Goal: Task Accomplishment & Management: Use online tool/utility

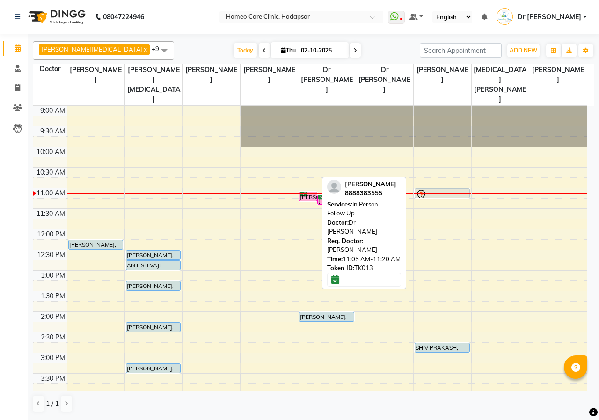
click at [306, 192] on div "[PERSON_NAME], TK13, 11:05 AM-11:20 AM, In Person - Follow Up" at bounding box center [308, 196] width 17 height 9
select select "6"
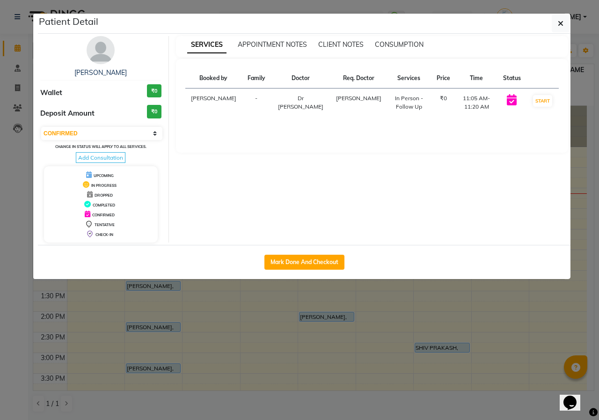
click at [97, 49] on img at bounding box center [101, 50] width 28 height 28
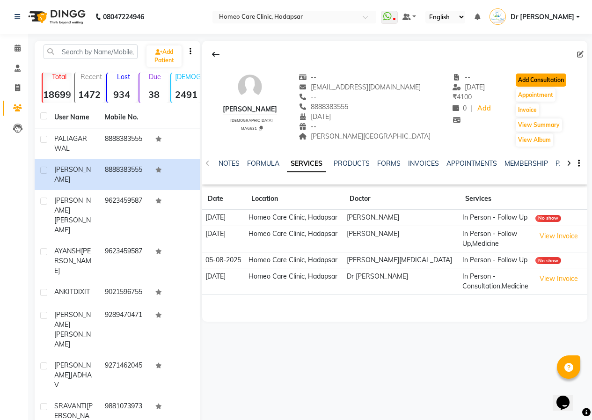
click at [529, 77] on button "Add Consultation" at bounding box center [541, 79] width 51 height 13
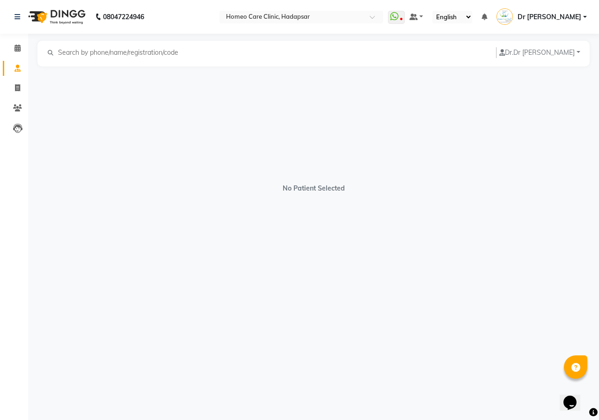
select select "[DEMOGRAPHIC_DATA]"
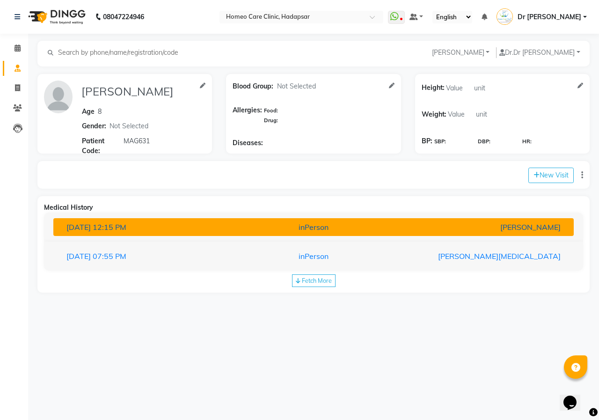
click at [424, 227] on div "[PERSON_NAME]" at bounding box center [482, 226] width 169 height 11
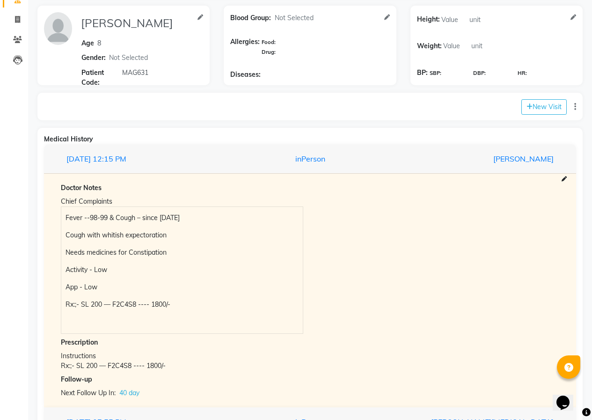
scroll to position [125, 0]
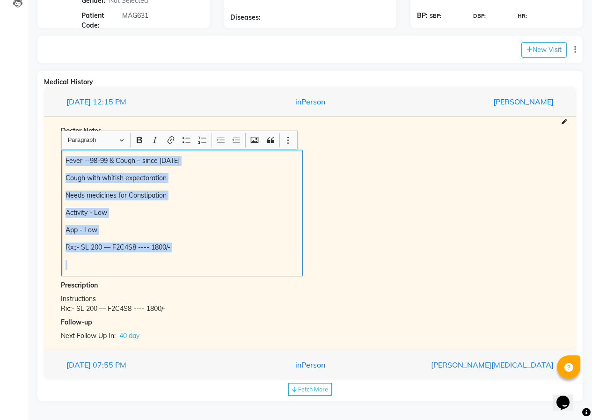
drag, startPoint x: 66, startPoint y: 154, endPoint x: 199, endPoint y: 269, distance: 175.9
click at [200, 273] on div "Fever --98-99 & Cough – since [DATE] Cough with whitish expectoration Needs med…" at bounding box center [182, 213] width 242 height 126
copy div "Fever --98-99 & Cough – since [DATE] Cough with whitish expectoration Needs med…"
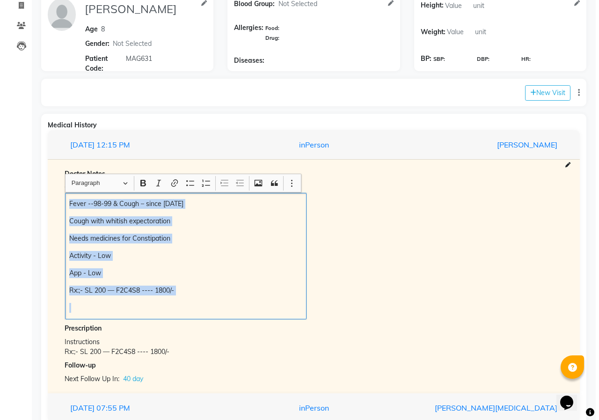
scroll to position [32, 0]
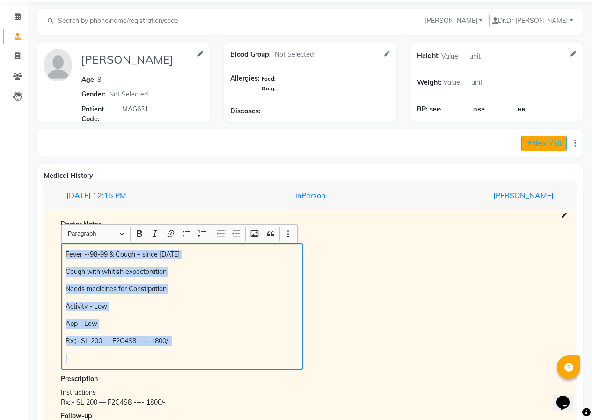
click at [534, 146] on button "New Visit" at bounding box center [543, 143] width 45 height 15
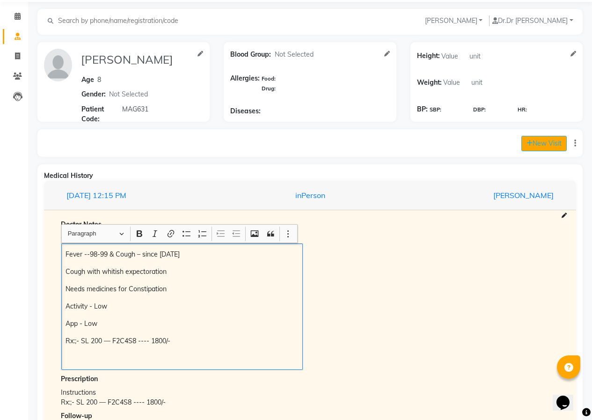
select select "665"
select select "inPerson"
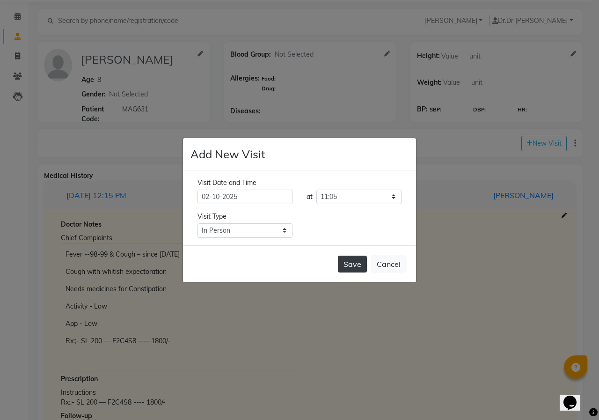
click at [350, 265] on button "Save" at bounding box center [352, 264] width 29 height 17
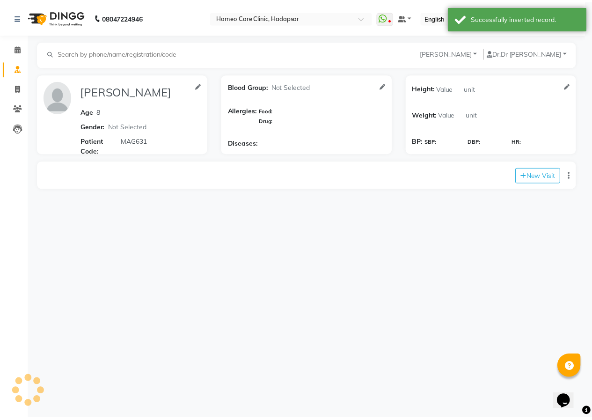
scroll to position [0, 0]
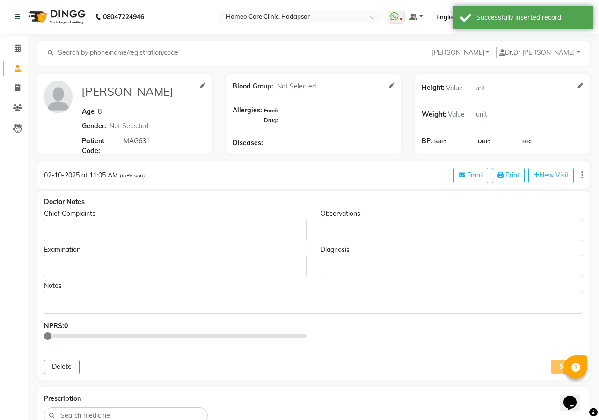
type input "[PERSON_NAME]"
type input "8"
select select "[DEMOGRAPHIC_DATA]"
type input "MAG631"
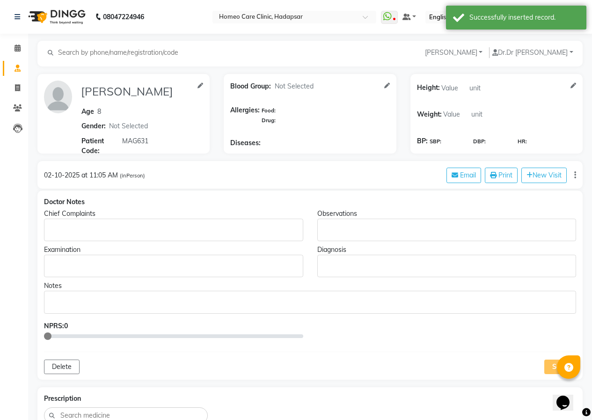
click at [87, 231] on p "Rich Text Editor, main" at bounding box center [173, 230] width 250 height 10
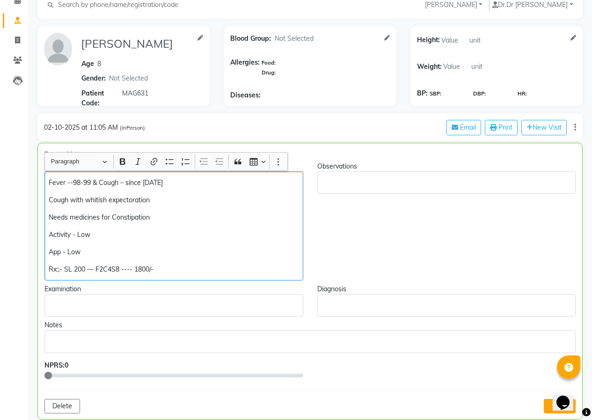
scroll to position [140, 0]
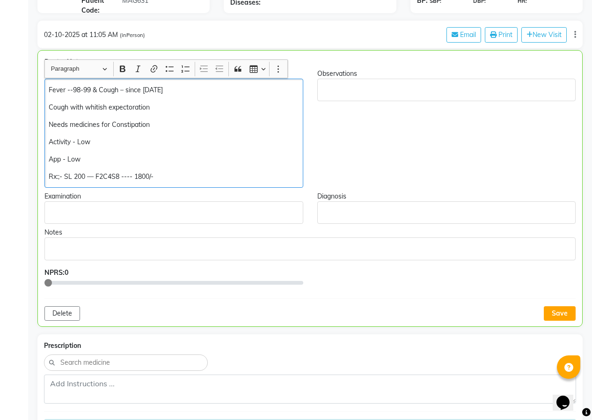
click at [99, 143] on p "Activity - Low" at bounding box center [174, 142] width 250 height 10
click at [169, 125] on p "Needs medicines for Constipation" at bounding box center [174, 125] width 250 height 10
drag, startPoint x: 184, startPoint y: 90, endPoint x: 40, endPoint y: 93, distance: 143.7
click at [40, 93] on div "Chief Complaints Fever --98-99 & Cough – since [DATE] Cough with whitish expect…" at bounding box center [173, 128] width 273 height 119
drag, startPoint x: 154, startPoint y: 103, endPoint x: 45, endPoint y: 106, distance: 108.2
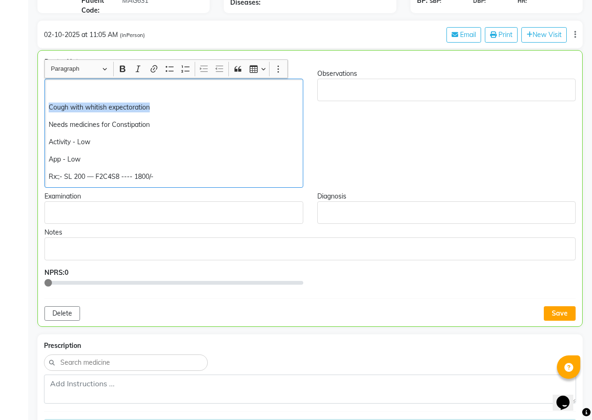
click at [45, 106] on div "Cough with whitish expectoration Needs medicines for Constipation Activity - Lo…" at bounding box center [173, 133] width 259 height 109
click at [49, 126] on p "Needs medicines for Constipation" at bounding box center [174, 125] width 250 height 10
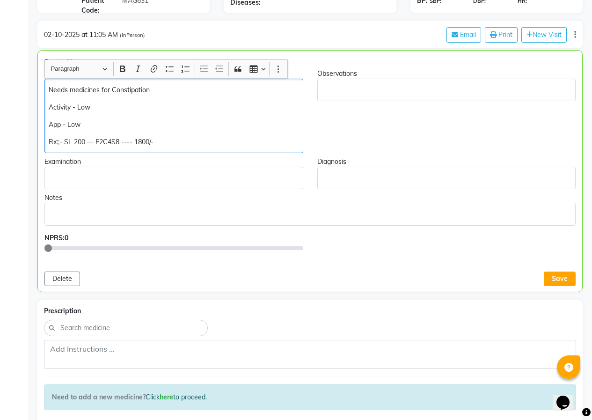
click at [115, 105] on p "Activity - Low" at bounding box center [174, 108] width 250 height 10
click at [88, 122] on p "App - Low" at bounding box center [174, 125] width 250 height 10
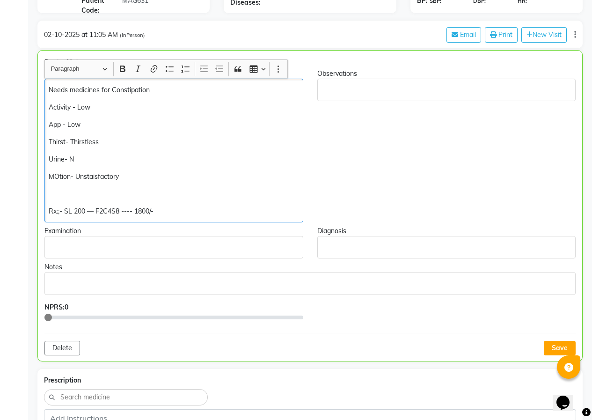
click at [110, 108] on p "Activity - Low" at bounding box center [174, 108] width 250 height 10
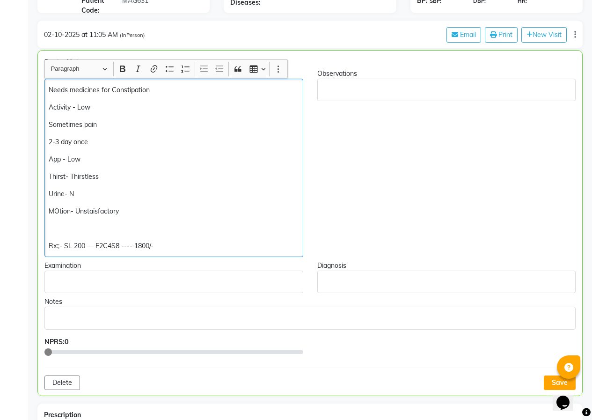
click at [50, 140] on p "2-3 day once" at bounding box center [174, 142] width 250 height 10
click at [105, 139] on p "In 2-3 day once" at bounding box center [174, 142] width 250 height 10
click at [59, 211] on p "MOtion- Unstaisfactory" at bounding box center [174, 211] width 250 height 10
click at [50, 218] on div "Needs medicines for Constipation Activity - Low Sometimes pain In 2-3 day motio…" at bounding box center [173, 168] width 259 height 178
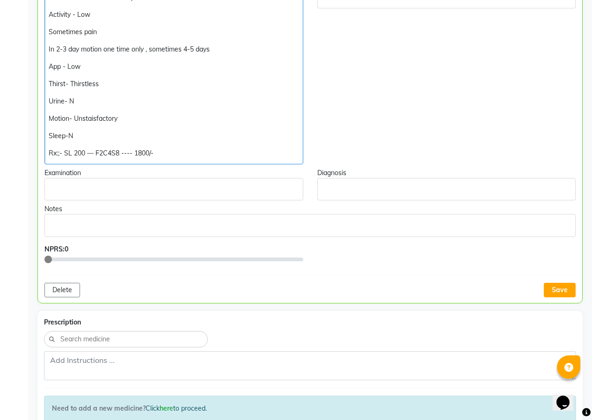
scroll to position [234, 0]
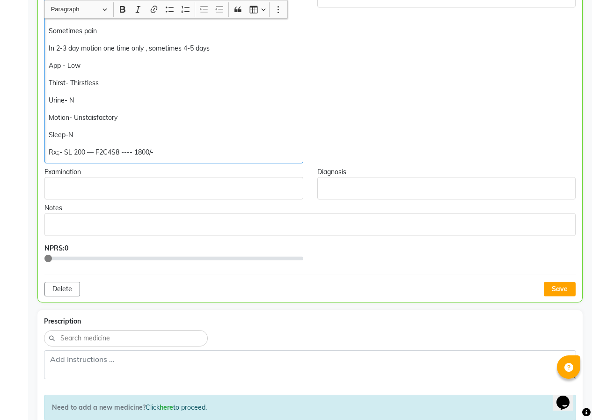
click at [562, 286] on button "Save" at bounding box center [560, 289] width 32 height 15
click at [562, 286] on div "Save" at bounding box center [560, 289] width 32 height 15
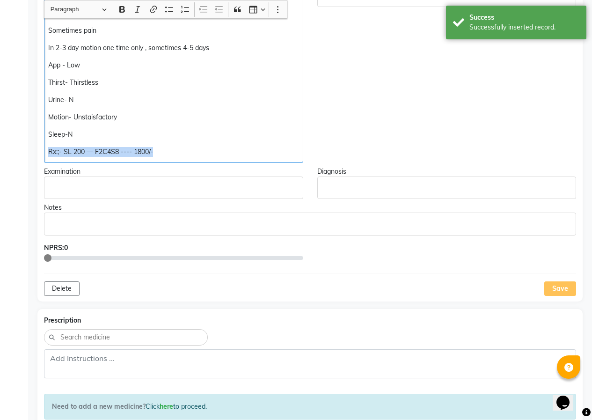
drag, startPoint x: 47, startPoint y: 150, endPoint x: 190, endPoint y: 155, distance: 143.3
click at [190, 155] on div "Needs medicines for Constipation Activity - Low Sometimes pain In 2-3 day motio…" at bounding box center [173, 74] width 259 height 178
copy p "Rx:;- SL 200 — F2C4S8 ---- 1800/-"
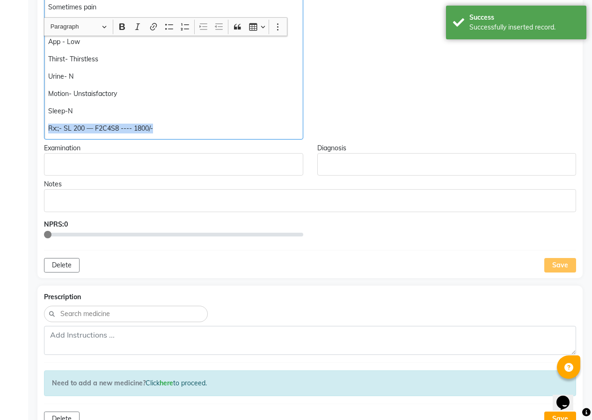
scroll to position [281, 0]
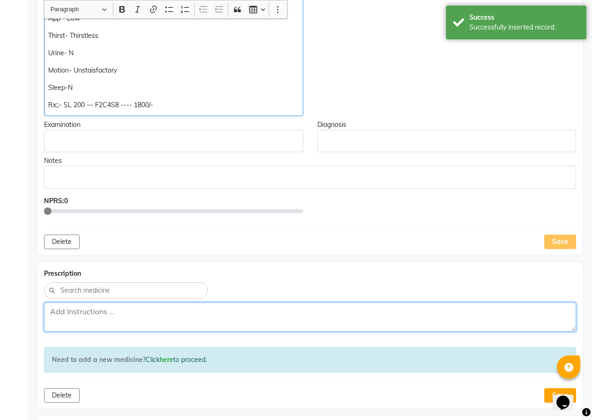
click at [86, 322] on textarea at bounding box center [310, 316] width 532 height 29
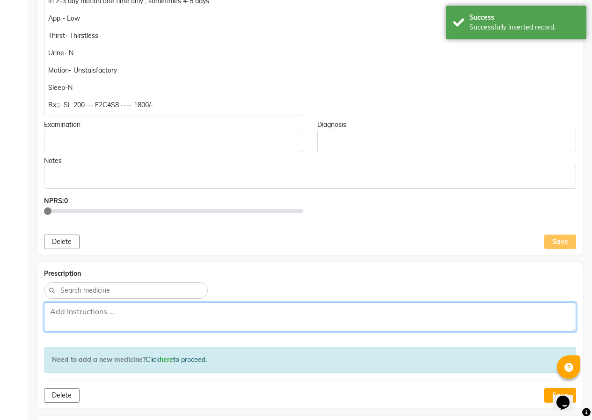
paste textarea "Rx:;- SL 200 — F2C4S8 ---- 1800/-"
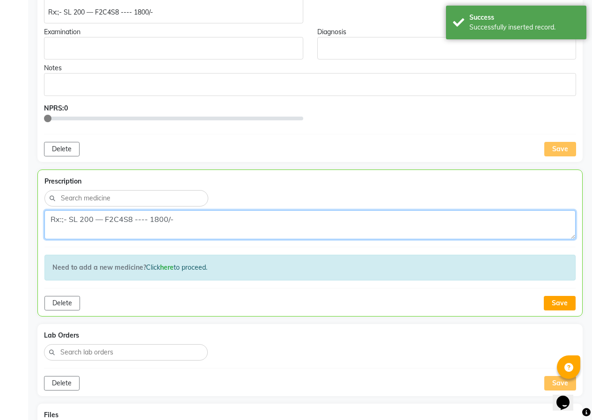
scroll to position [374, 0]
type textarea "Rx:;- SL 200 — F2C4S8 ---- 1800/-"
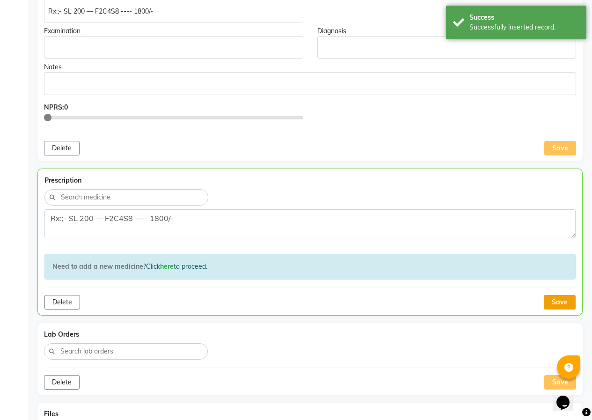
click at [552, 298] on button "Save" at bounding box center [560, 302] width 32 height 15
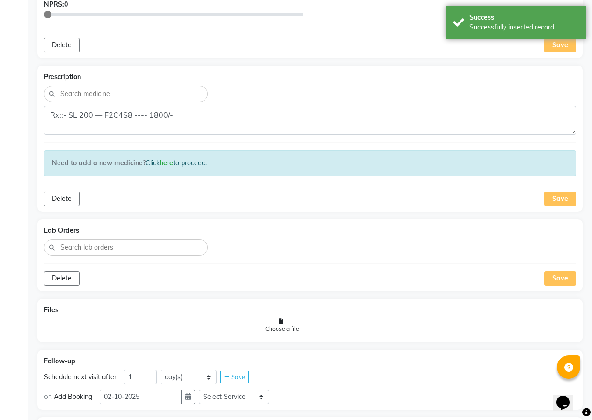
scroll to position [562, 0]
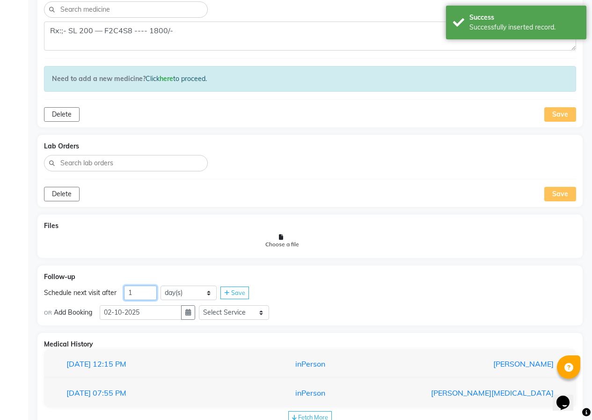
click at [148, 293] on input "1" at bounding box center [140, 293] width 33 height 15
type input "2"
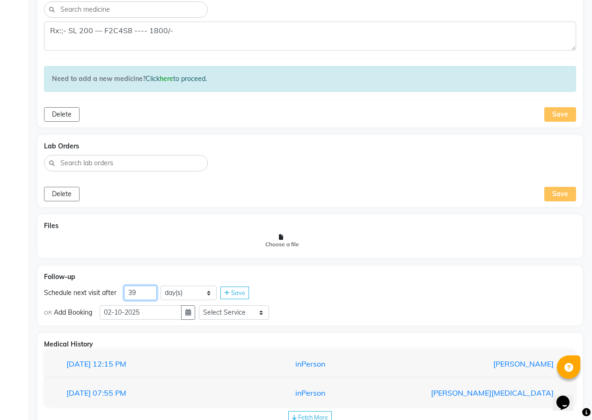
type input "39"
click at [230, 292] on div "Save" at bounding box center [234, 292] width 29 height 13
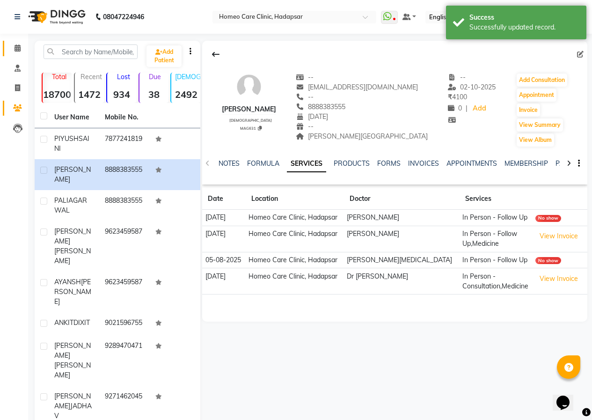
click at [21, 42] on link "Calendar" at bounding box center [14, 48] width 22 height 15
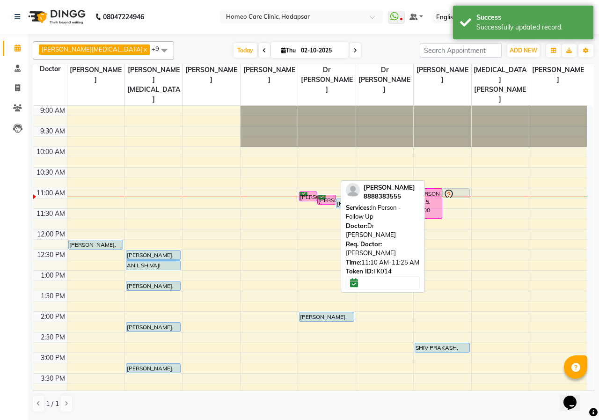
click at [322, 195] on div "[PERSON_NAME], TK14, 11:10 AM-11:25 AM, In Person - Follow Up" at bounding box center [326, 199] width 17 height 9
select select "6"
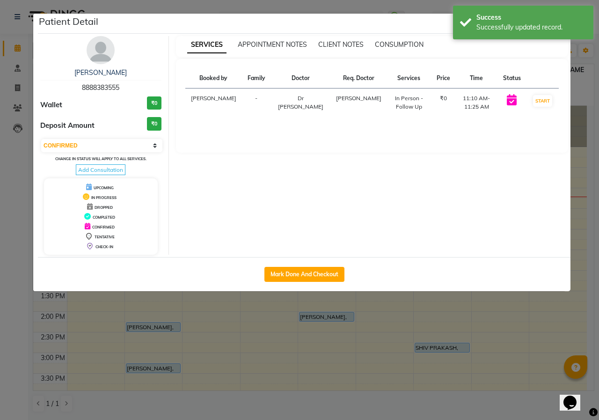
click at [104, 51] on img at bounding box center [101, 50] width 28 height 28
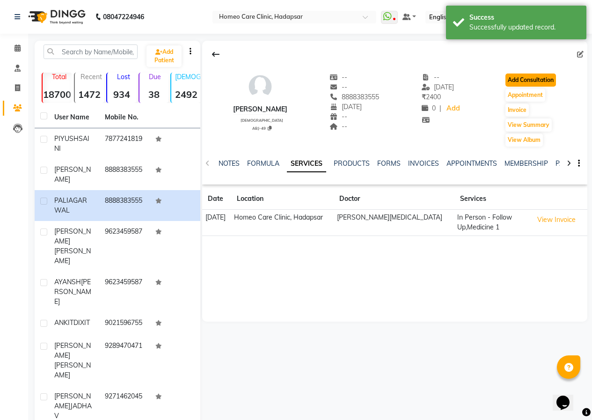
click at [531, 77] on button "Add Consultation" at bounding box center [530, 79] width 51 height 13
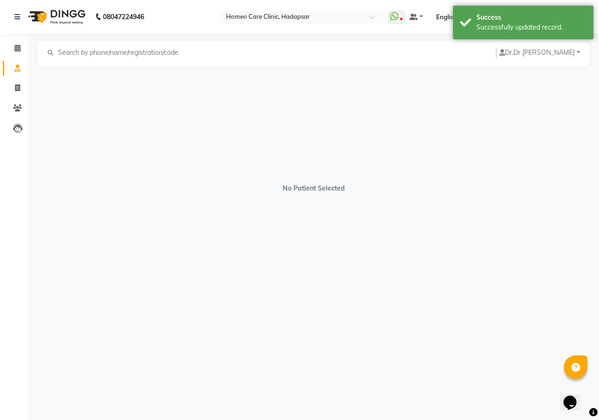
select select "[DEMOGRAPHIC_DATA]"
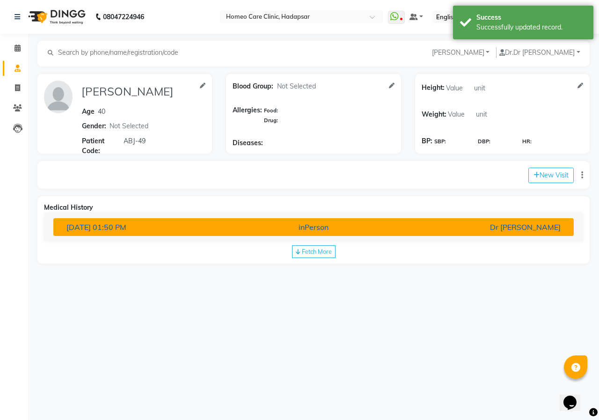
click at [432, 230] on div "Dr [PERSON_NAME]" at bounding box center [482, 226] width 169 height 11
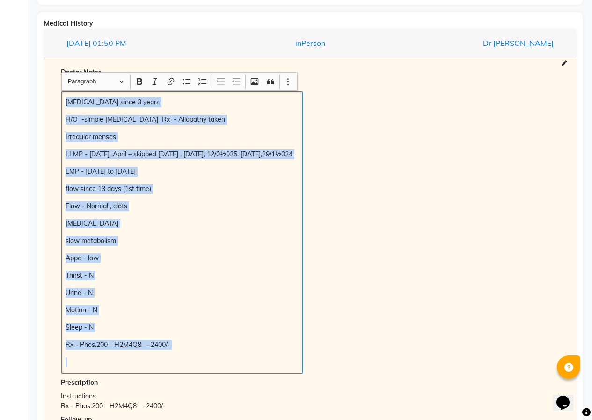
scroll to position [252, 0]
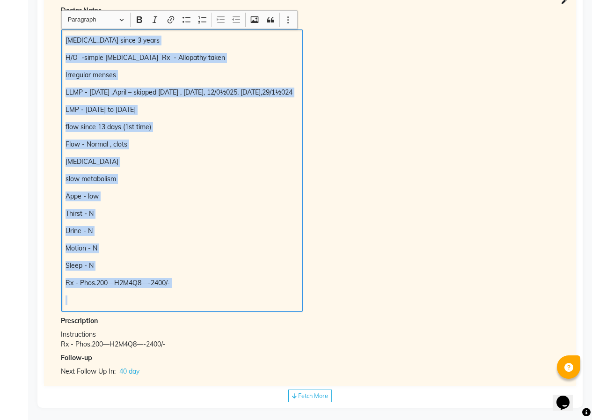
drag, startPoint x: 65, startPoint y: 143, endPoint x: 294, endPoint y: 408, distance: 350.8
click at [293, 417] on div "[PERSON_NAME] Add Family Member Dr. Dr [PERSON_NAME] Dingg Support [PERSON_NAME…" at bounding box center [310, 110] width 564 height 631
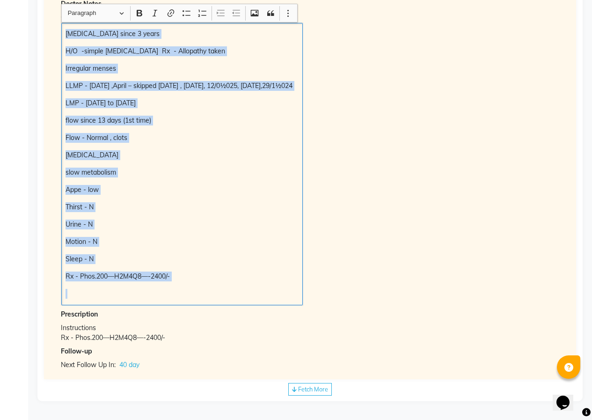
copy div "[MEDICAL_DATA] since 3 years H/O -simple [MEDICAL_DATA] Rx - Allopathy taken Ir…"
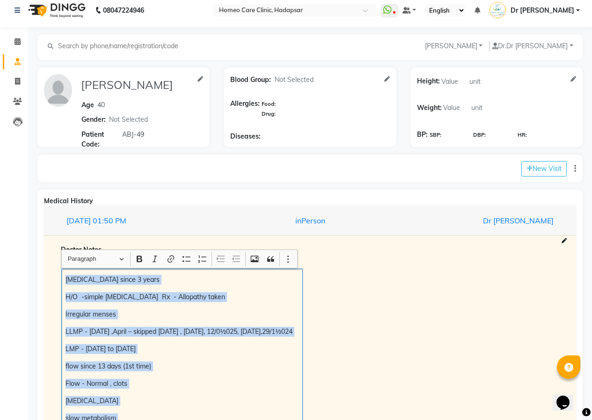
scroll to position [0, 0]
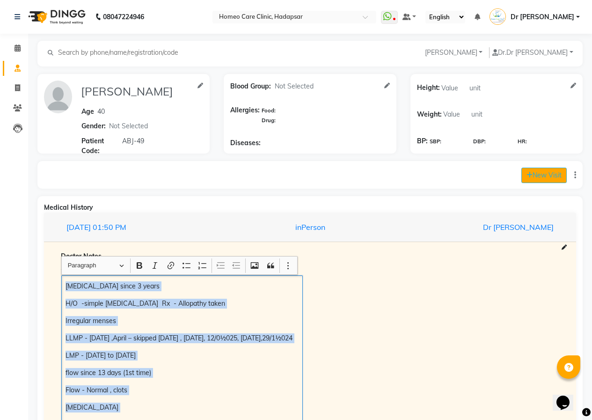
click at [531, 174] on button "New Visit" at bounding box center [543, 175] width 45 height 15
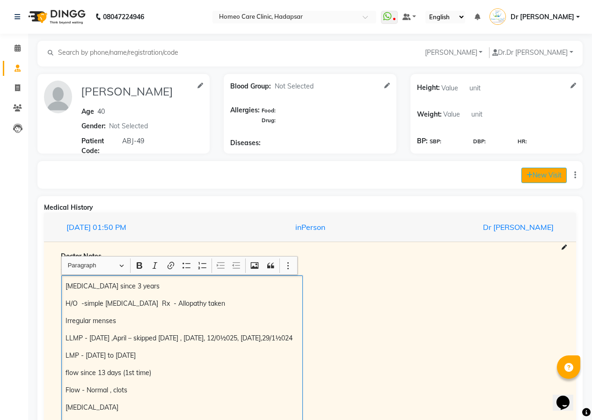
select select "670"
select select "inPerson"
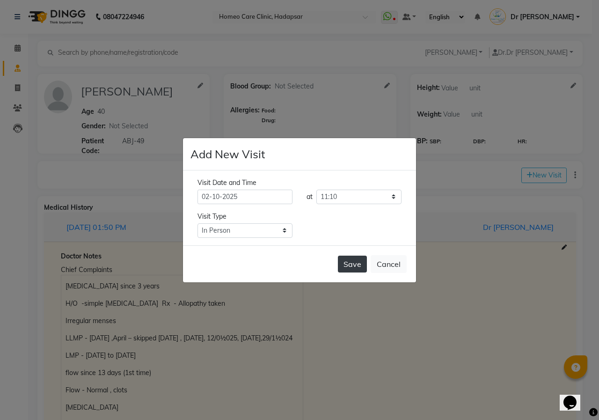
click at [354, 261] on button "Save" at bounding box center [352, 264] width 29 height 17
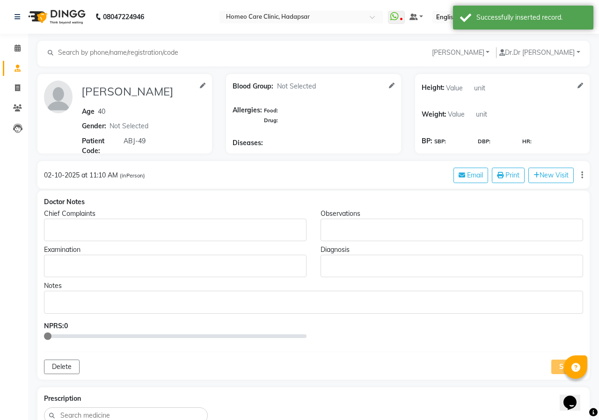
type input "[PERSON_NAME]"
type input "40"
select select "[DEMOGRAPHIC_DATA]"
type input "ABJ-49"
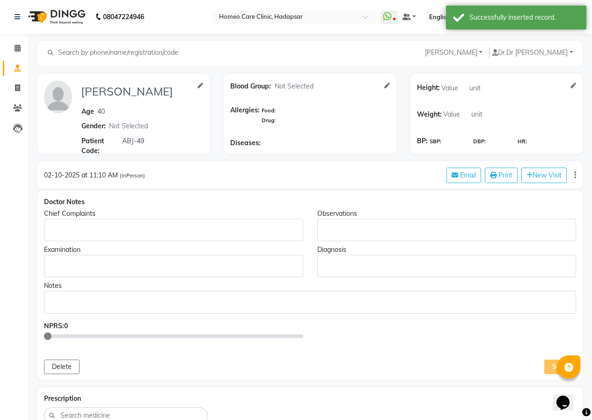
click at [102, 230] on p "Rich Text Editor, main" at bounding box center [173, 230] width 250 height 10
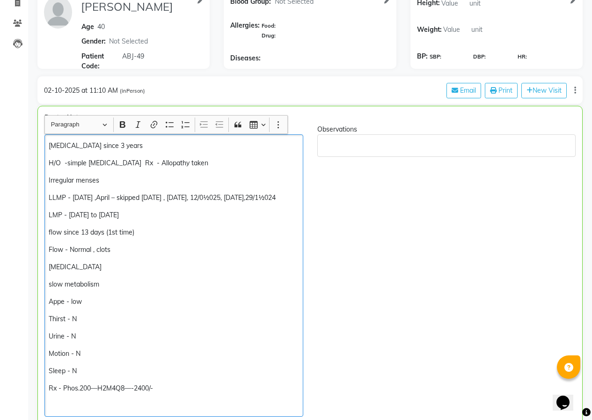
scroll to position [132, 0]
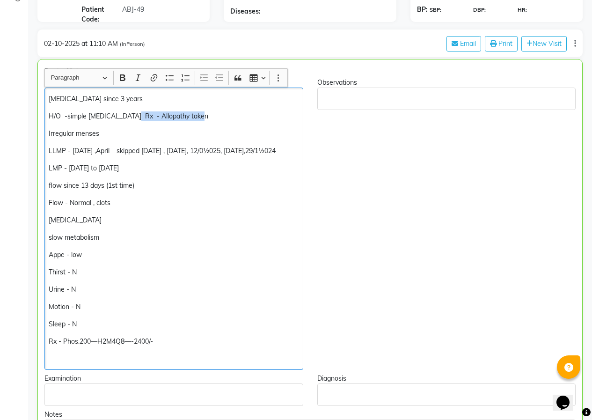
drag, startPoint x: 198, startPoint y: 116, endPoint x: 129, endPoint y: 116, distance: 68.8
click at [129, 116] on p "H/O -simple [MEDICAL_DATA] Rx - Allopathy taken" at bounding box center [174, 116] width 250 height 10
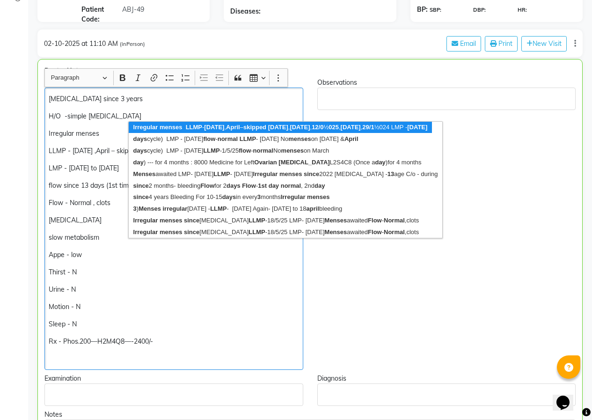
click at [174, 335] on div "[MEDICAL_DATA] since 3 years H/O -simple [MEDICAL_DATA] Irregular menses LLMP -…" at bounding box center [173, 229] width 259 height 282
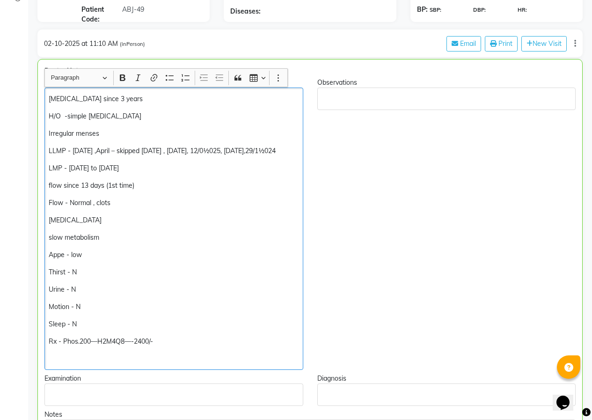
click at [132, 103] on p "[MEDICAL_DATA] since 3 years" at bounding box center [174, 99] width 250 height 10
click at [136, 117] on p "H/O -simple [MEDICAL_DATA]" at bounding box center [174, 116] width 250 height 10
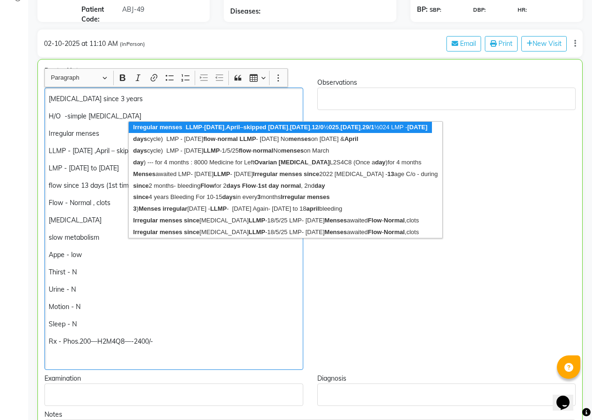
click at [98, 238] on p "slow metabolism" at bounding box center [174, 238] width 250 height 10
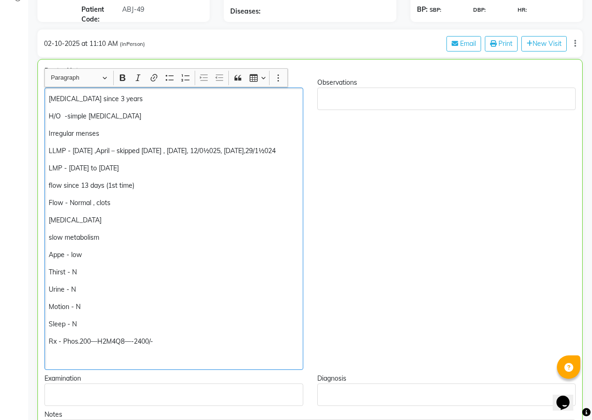
click at [142, 123] on div "[MEDICAL_DATA] since 3 years H/O -simple [MEDICAL_DATA] Irregular menses LLMP -…" at bounding box center [173, 229] width 259 height 282
click at [137, 120] on p "H/O -simple [MEDICAL_DATA]" at bounding box center [174, 116] width 250 height 10
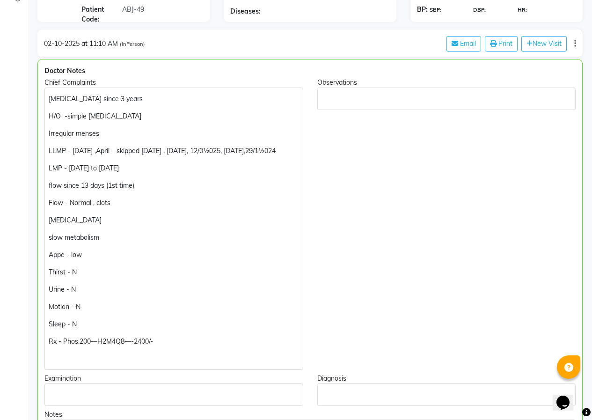
click at [23, 326] on div "Calendar Consultation Invoice Patients Leads Completed InProgress Upcoming Drop…" at bounding box center [63, 417] width 126 height 1045
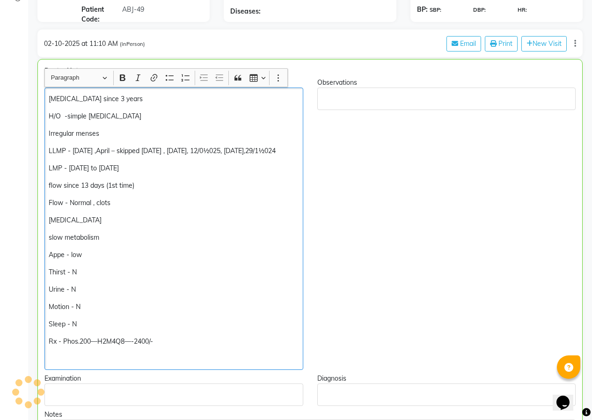
click at [116, 135] on p "Irregular menses" at bounding box center [174, 134] width 250 height 10
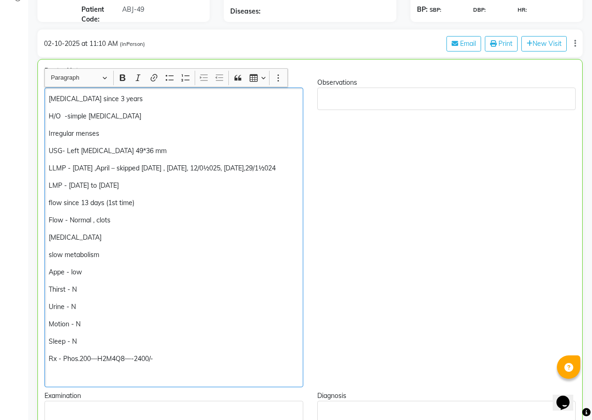
click at [62, 152] on p "USG- Left [MEDICAL_DATA] 49*36 mm" at bounding box center [174, 151] width 250 height 10
click at [65, 149] on p "USG- Left [MEDICAL_DATA] 49*36 mm" at bounding box center [174, 151] width 250 height 10
click at [63, 185] on p "LMP - [DATE] to [DATE]" at bounding box center [174, 186] width 250 height 10
click at [47, 185] on div "[MEDICAL_DATA] since 3 years H/O -simple [MEDICAL_DATA] Irregular menses USG- […" at bounding box center [173, 238] width 259 height 300
click at [149, 184] on p "LLMP - [DATE] to [DATE]" at bounding box center [174, 186] width 250 height 10
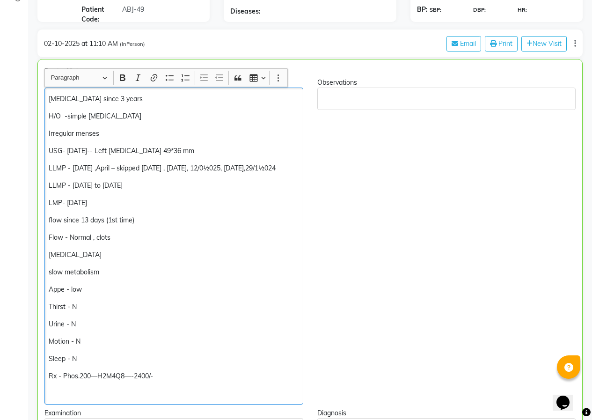
click at [81, 203] on p "LMP- [DATE]" at bounding box center [174, 203] width 250 height 10
click at [92, 203] on p "LMP- [DATE]" at bounding box center [174, 203] width 250 height 10
click at [65, 204] on p "LMP- [DATE]" at bounding box center [174, 203] width 250 height 10
click at [145, 206] on p "LMP-2/8/25 and [DATE]" at bounding box center [174, 203] width 250 height 10
drag, startPoint x: 152, startPoint y: 221, endPoint x: 29, endPoint y: 219, distance: 123.6
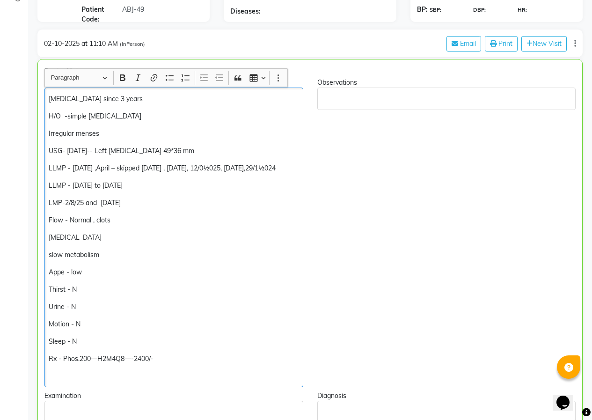
click at [49, 204] on p "LMP-2/8/25 and [DATE]" at bounding box center [174, 203] width 250 height 10
click at [148, 198] on p "LLMP-2/8/25 and [DATE]" at bounding box center [174, 203] width 250 height 10
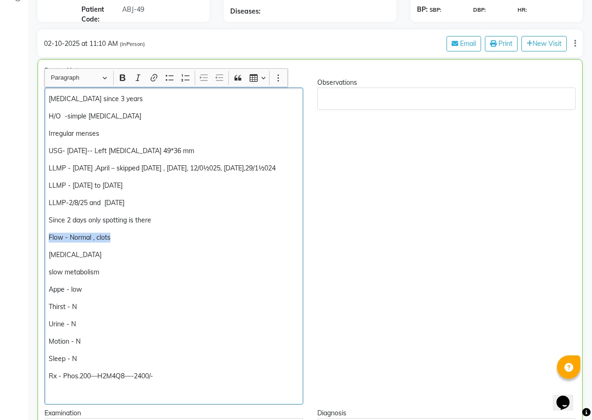
drag, startPoint x: 124, startPoint y: 238, endPoint x: 48, endPoint y: 236, distance: 75.4
click at [48, 236] on div "[MEDICAL_DATA] since 3 years H/O -simple [MEDICAL_DATA] Irregular menses USG- […" at bounding box center [173, 246] width 259 height 317
copy p "Flow - Normal , clots"
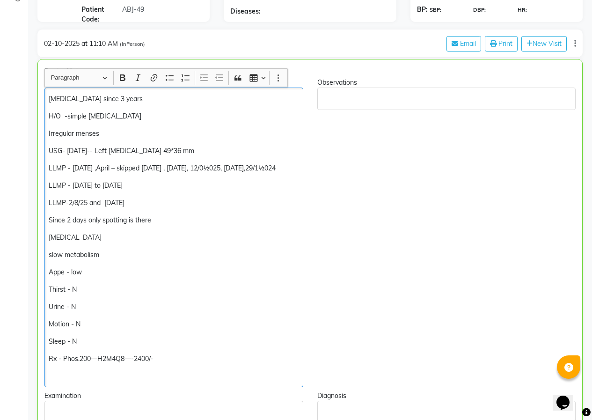
click at [156, 195] on div "[MEDICAL_DATA] since 3 years H/O -simple [MEDICAL_DATA] Irregular menses USG- […" at bounding box center [173, 238] width 259 height 300
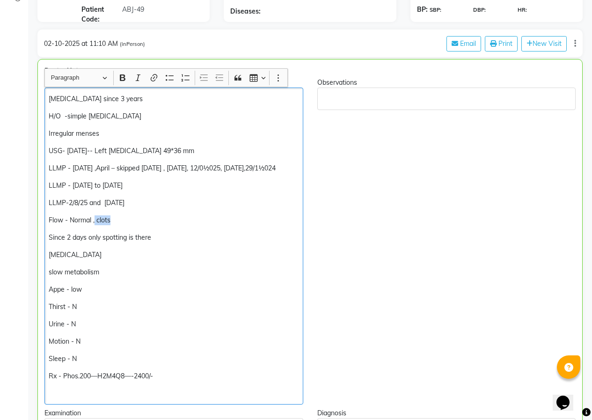
drag, startPoint x: 117, startPoint y: 220, endPoint x: 95, endPoint y: 221, distance: 23.0
click at [95, 221] on p "Flow - Normal , clots" at bounding box center [174, 220] width 250 height 10
click at [49, 221] on p "Flow - Normal" at bounding box center [174, 220] width 250 height 10
click at [66, 220] on p "Flow - Normal" at bounding box center [174, 220] width 250 height 10
click at [67, 222] on p "Flow - Normal" at bounding box center [174, 220] width 250 height 10
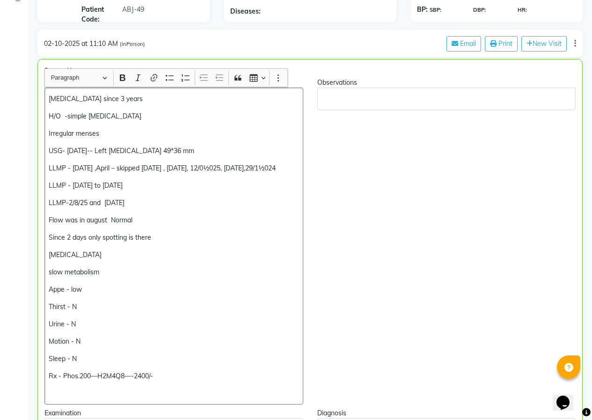
click at [163, 239] on p "Since 2 days only spotting is there" at bounding box center [174, 238] width 250 height 10
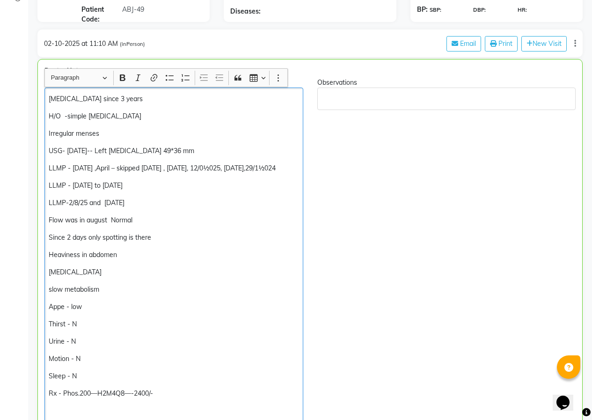
drag, startPoint x: 77, startPoint y: 270, endPoint x: 101, endPoint y: 267, distance: 23.6
click at [100, 267] on p "[MEDICAL_DATA]" at bounding box center [174, 272] width 250 height 10
click at [123, 271] on p "[MEDICAL_DATA]" at bounding box center [174, 272] width 250 height 10
click at [67, 307] on p "Appe - low" at bounding box center [174, 307] width 250 height 10
click at [65, 307] on p "Appe - low" at bounding box center [174, 307] width 250 height 10
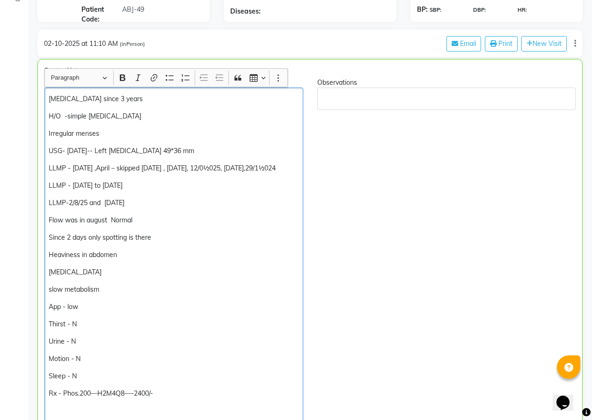
click at [170, 342] on p "Urine - N" at bounding box center [174, 342] width 250 height 10
click at [94, 305] on p "App - low" at bounding box center [174, 307] width 250 height 10
click at [80, 342] on p "Urine - N" at bounding box center [174, 342] width 250 height 10
click at [91, 361] on p "Motion - N" at bounding box center [174, 359] width 250 height 10
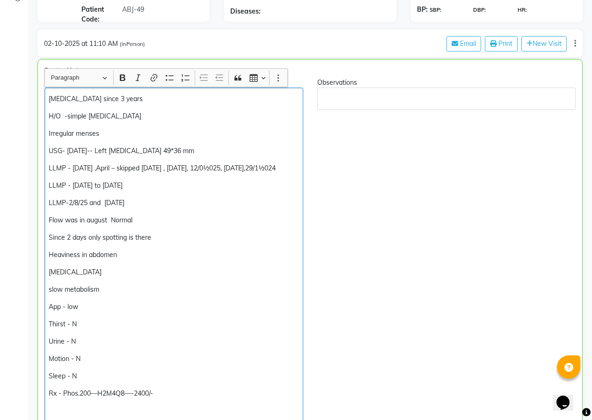
click at [92, 376] on p "Sleep - N" at bounding box center [174, 376] width 250 height 10
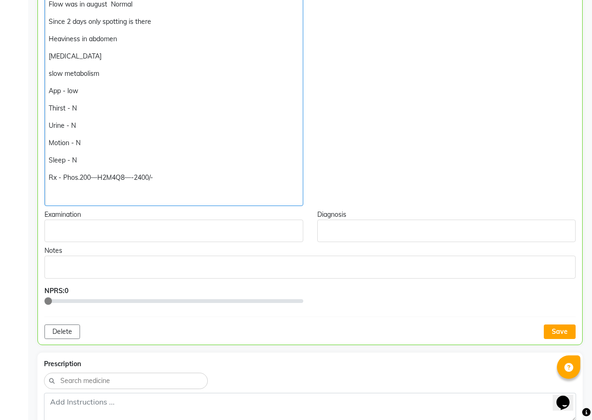
scroll to position [366, 0]
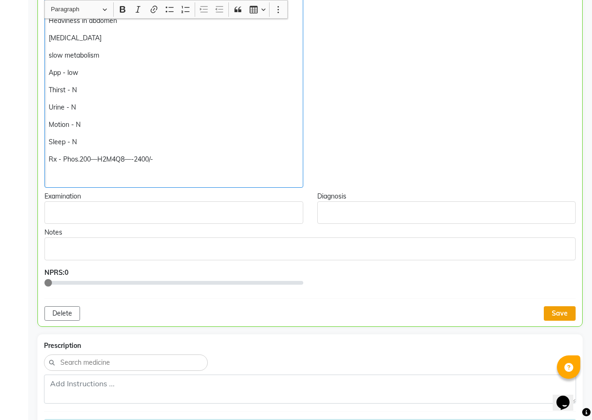
click at [548, 312] on button "Save" at bounding box center [560, 313] width 32 height 15
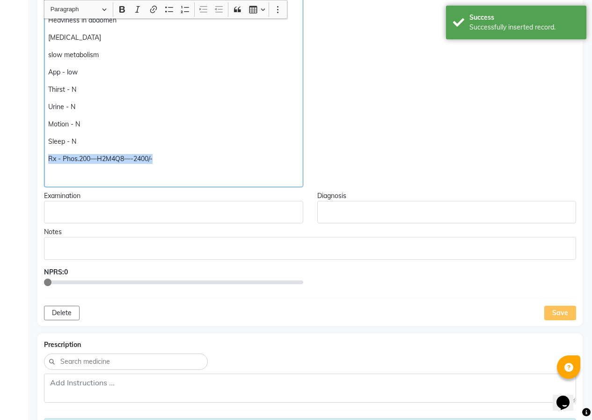
drag, startPoint x: 49, startPoint y: 154, endPoint x: 196, endPoint y: 155, distance: 147.0
click at [196, 155] on p "Rx - Phos.200—H2M4Q8—-2400/-" at bounding box center [173, 159] width 250 height 10
copy p "Rx - Phos.200—H2M4Q8—-2400/-"
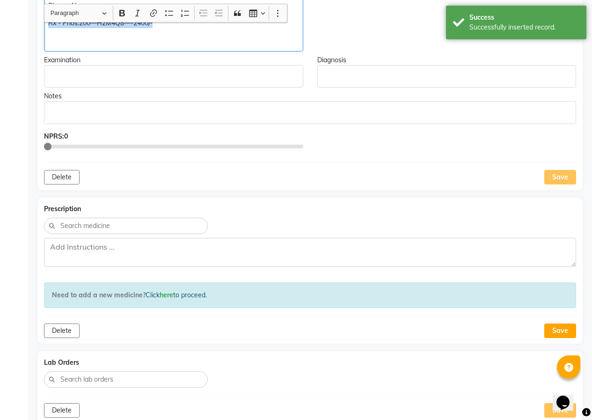
scroll to position [506, 0]
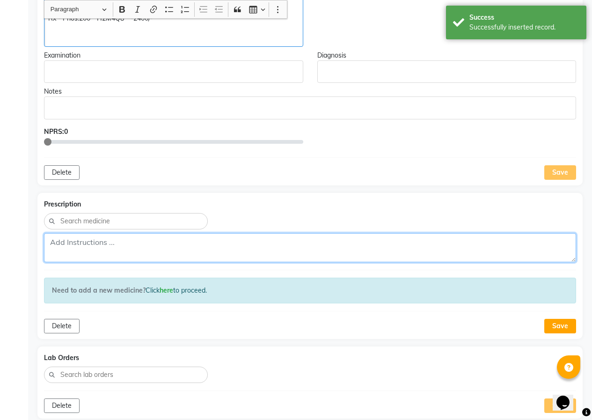
click at [92, 246] on textarea at bounding box center [310, 247] width 532 height 29
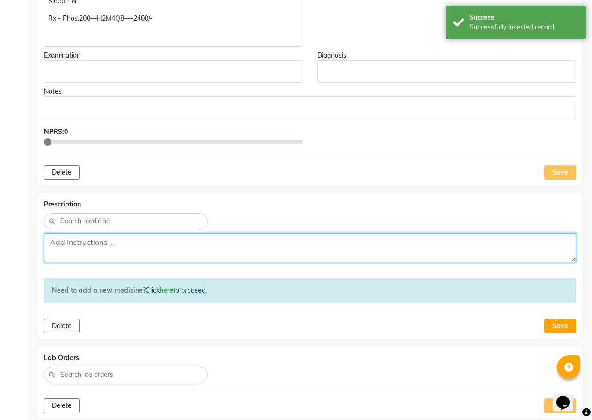
paste textarea "Rx - Phos.200—H2M4Q8—-2400/-"
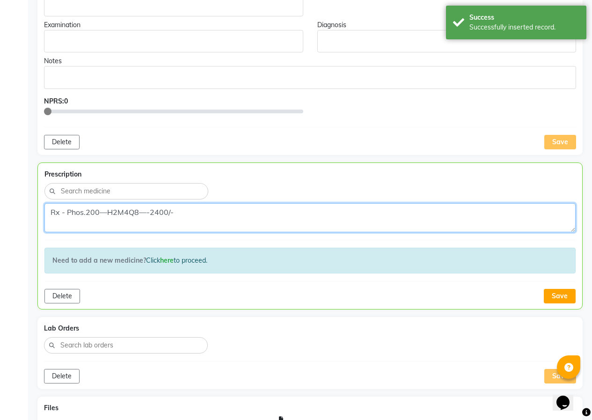
scroll to position [553, 0]
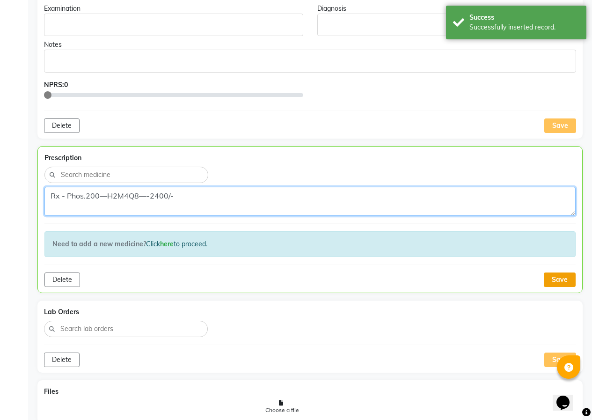
type textarea "Rx - Phos.200—H2M4Q8—-2400/-"
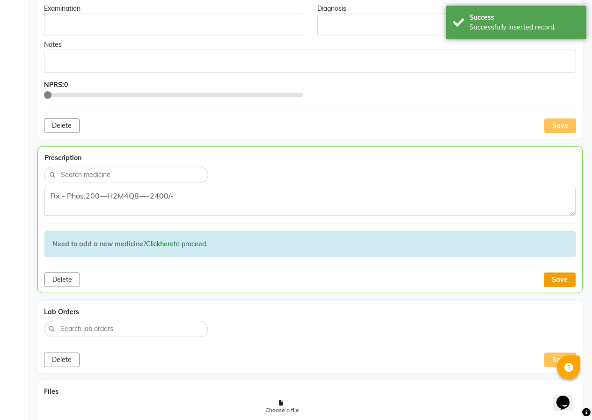
click at [570, 284] on button "Save" at bounding box center [560, 279] width 32 height 15
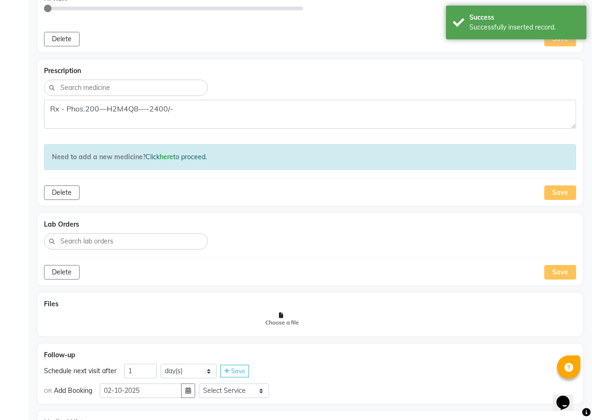
scroll to position [693, 0]
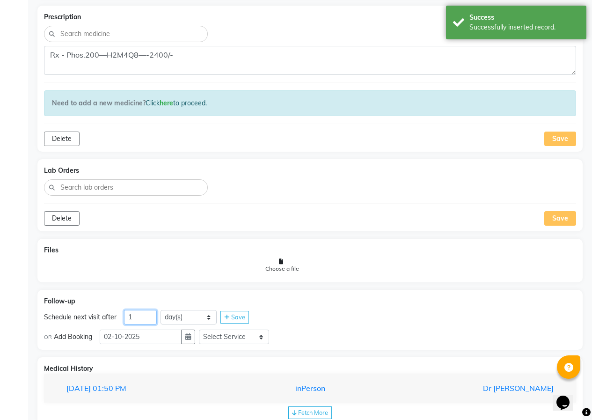
click at [139, 322] on input "1" at bounding box center [140, 317] width 33 height 15
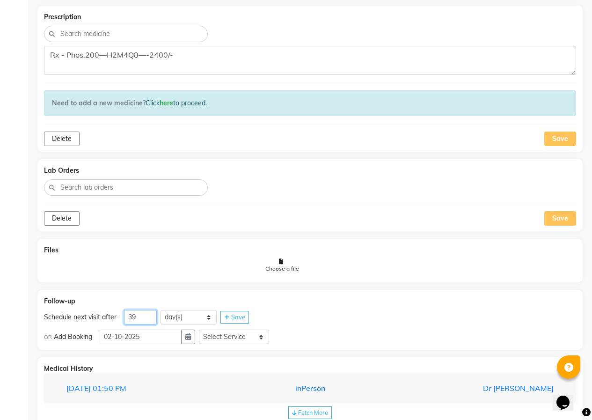
type input "39"
click at [233, 313] on span "Save" at bounding box center [238, 316] width 14 height 7
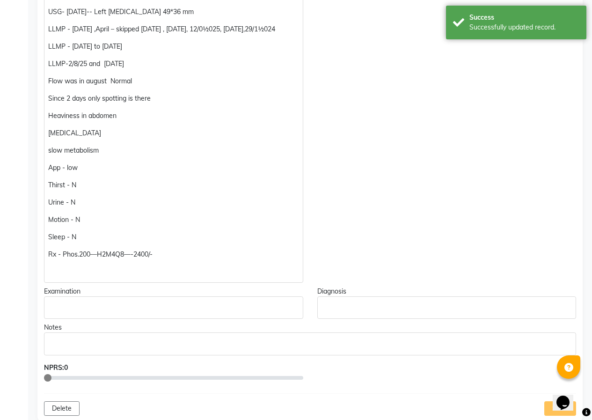
scroll to position [177, 0]
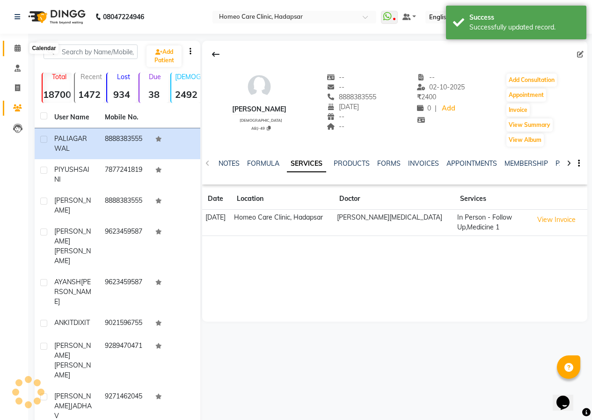
click at [21, 47] on icon at bounding box center [18, 47] width 6 height 7
